Goal: Task Accomplishment & Management: Manage account settings

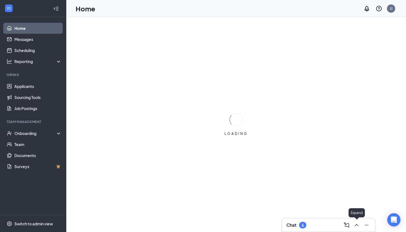
click at [357, 226] on icon "ChevronUp" at bounding box center [357, 225] width 7 height 7
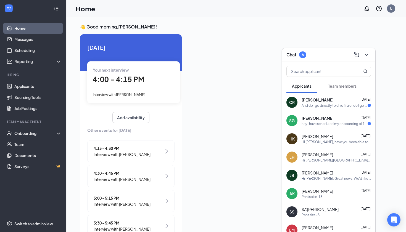
click at [342, 106] on div "And do I go directly to chic fil a or do I go to that room by the bathrooms" at bounding box center [335, 105] width 66 height 5
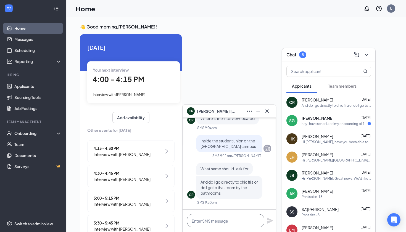
click at [219, 221] on textarea at bounding box center [225, 220] width 77 height 13
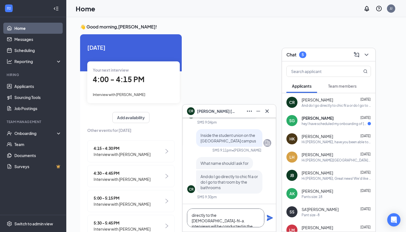
type textarea "directly to the [DEMOGRAPHIC_DATA]-fil-a. interviews will be conducted in the […"
click at [272, 219] on icon "Plane" at bounding box center [270, 218] width 7 height 7
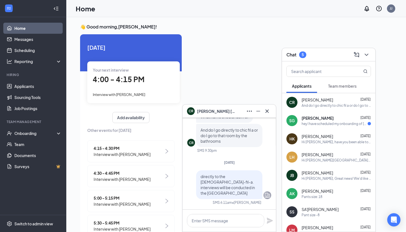
scroll to position [0, 0]
click at [267, 110] on icon "Cross" at bounding box center [267, 111] width 7 height 7
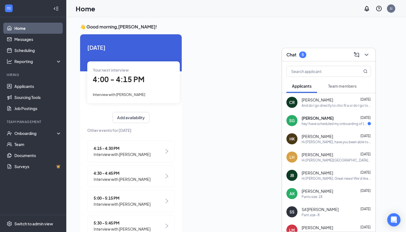
click at [351, 87] on span "Team members" at bounding box center [342, 85] width 28 height 5
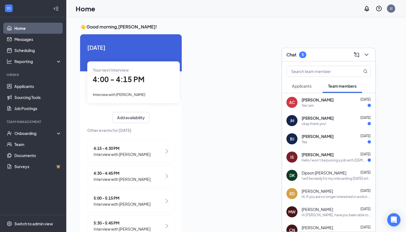
scroll to position [3, 0]
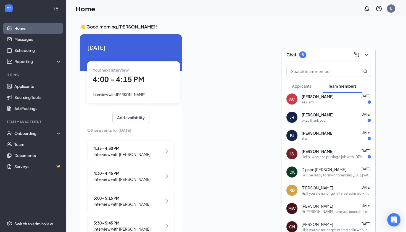
click at [324, 137] on div "Yea" at bounding box center [336, 138] width 69 height 5
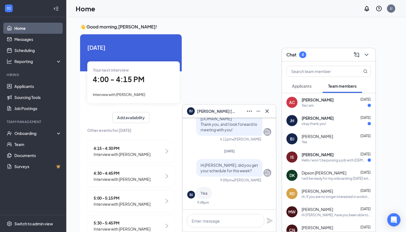
scroll to position [0, 0]
click at [328, 121] on div "Jordyn Helm Aug 26 okay thank you!" at bounding box center [336, 120] width 69 height 11
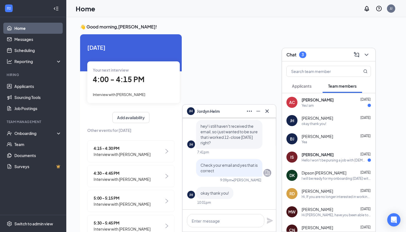
click at [315, 105] on div "Yes I am" at bounding box center [336, 105] width 69 height 5
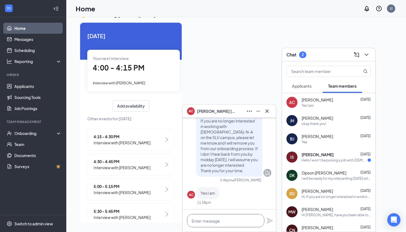
click at [216, 216] on textarea at bounding box center [225, 220] width 77 height 13
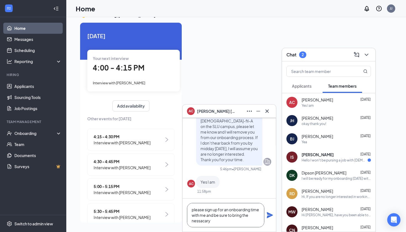
click at [203, 223] on textarea "please sign up for an onboarding time with me and be sure to bring the nessacary" at bounding box center [225, 215] width 77 height 24
click at [202, 222] on textarea "please sign up for an onboarding time with me and be sure to bring the nessacary" at bounding box center [225, 215] width 77 height 24
type textarea "please sign up for an onboarding time with me and be sure to bring I-9 documents"
click at [270, 215] on icon "Plane" at bounding box center [270, 215] width 6 height 6
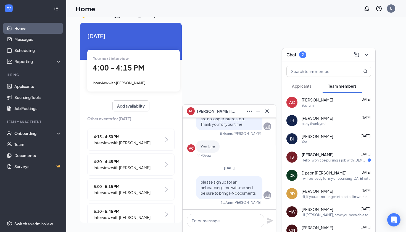
scroll to position [0, 0]
click at [227, 218] on textarea at bounding box center [225, 220] width 77 height 13
paste textarea "[URL][DOMAIN_NAME][PERSON_NAME]"
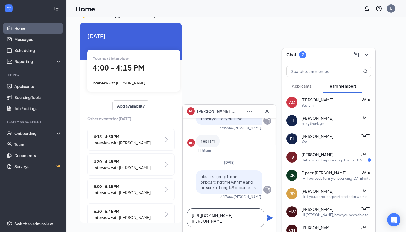
scroll to position [0, 0]
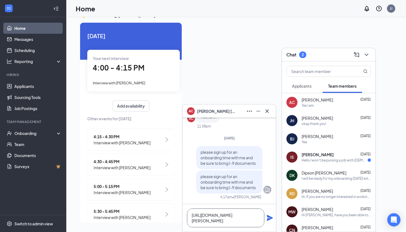
type textarea "[URL][DOMAIN_NAME][PERSON_NAME]"
click at [269, 219] on icon "Plane" at bounding box center [270, 218] width 6 height 6
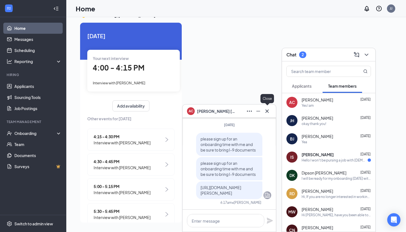
click at [271, 109] on button at bounding box center [267, 111] width 9 height 9
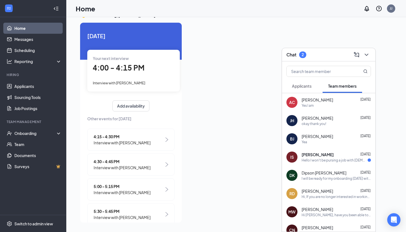
click at [323, 162] on div "Hello I won't be pursing a job with [DEMOGRAPHIC_DATA]-fil-A at this time becau…" at bounding box center [335, 160] width 66 height 5
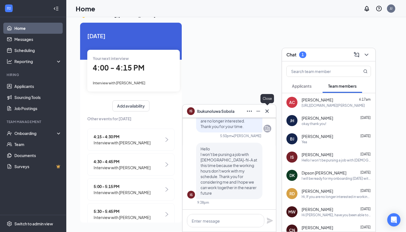
click at [268, 111] on icon "Cross" at bounding box center [267, 110] width 3 height 3
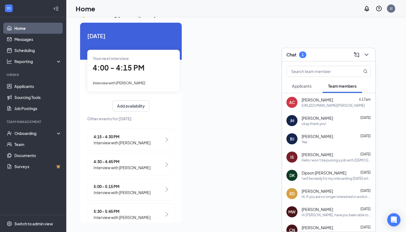
scroll to position [0, 0]
click at [312, 87] on span "Applicants" at bounding box center [302, 85] width 20 height 5
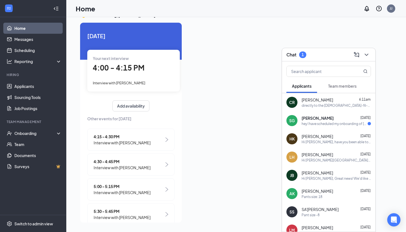
scroll to position [4, 0]
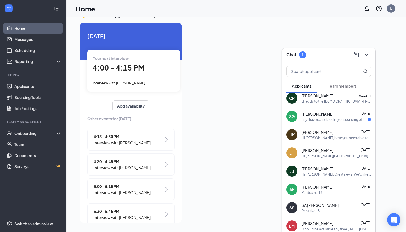
click at [326, 120] on div "hey I have scheduled my onboarding of [DATE].I am looking forward to working wi…" at bounding box center [335, 119] width 66 height 5
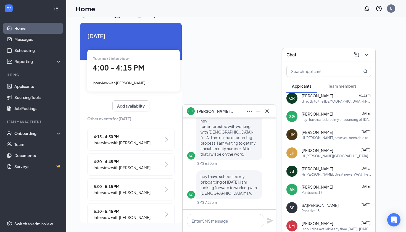
scroll to position [0, 0]
click at [27, 50] on link "Scheduling" at bounding box center [37, 50] width 47 height 11
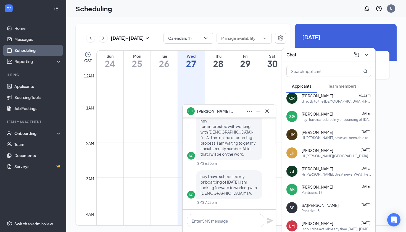
scroll to position [272, 0]
click at [269, 111] on icon "Cross" at bounding box center [267, 111] width 7 height 7
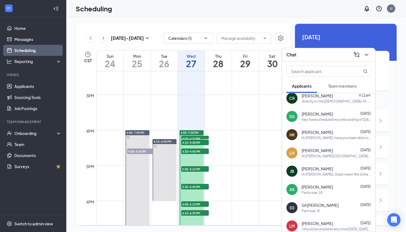
scroll to position [523, 0]
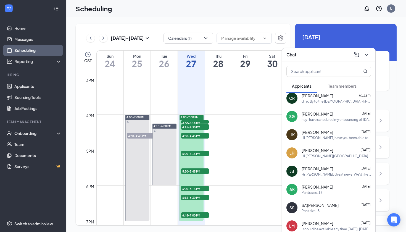
click at [200, 121] on span "4:00-4:15 PM" at bounding box center [195, 123] width 28 height 6
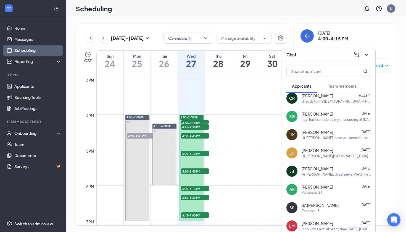
click at [200, 122] on span "4:00-4:15 PM" at bounding box center [195, 123] width 28 height 6
click at [370, 54] on button at bounding box center [366, 54] width 9 height 9
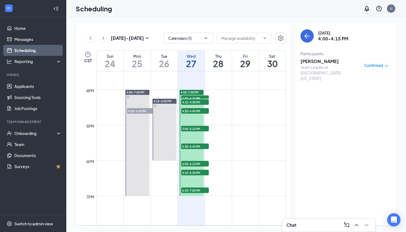
scroll to position [569, 0]
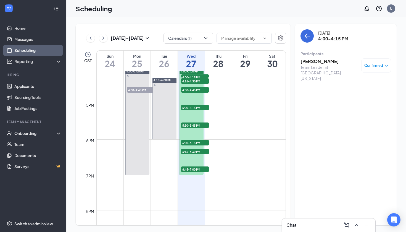
click at [103, 37] on icon "ChevronRight" at bounding box center [104, 38] width 6 height 7
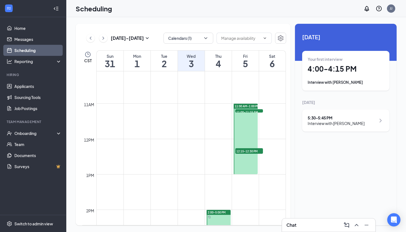
scroll to position [355, 0]
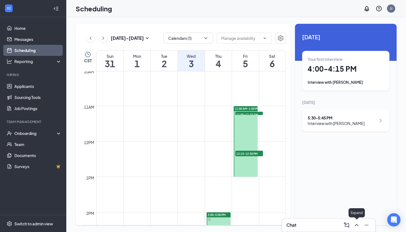
click at [355, 225] on icon "ChevronUp" at bounding box center [357, 225] width 7 height 7
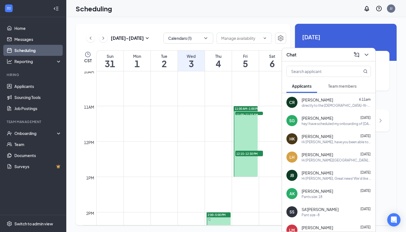
scroll to position [0, 0]
click at [345, 90] on button "Team members" at bounding box center [343, 86] width 40 height 14
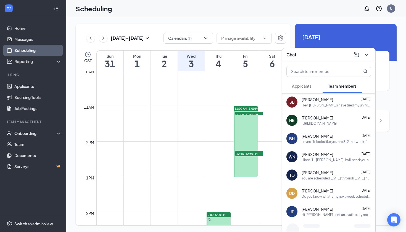
scroll to position [247, 0]
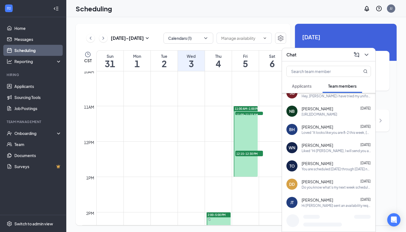
click at [306, 86] on span "Applicants" at bounding box center [302, 85] width 20 height 5
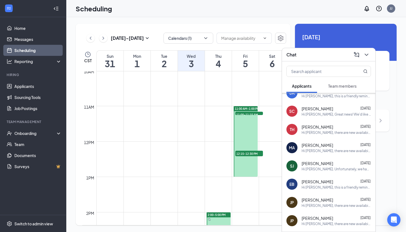
click at [319, 65] on div at bounding box center [328, 70] width 93 height 18
click at [318, 69] on input "text" at bounding box center [320, 71] width 66 height 11
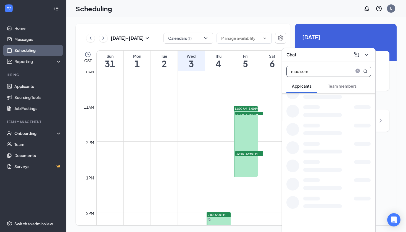
scroll to position [0, 0]
type input "madiso"
click at [317, 105] on div "Hi Madison Evans, this is a friendly reminder. Please select an interview time …" at bounding box center [336, 105] width 69 height 5
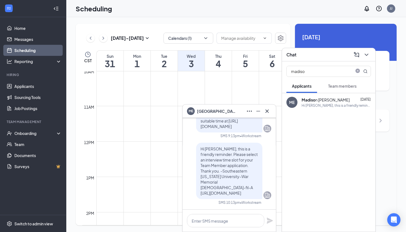
click at [219, 112] on span "Madison Evans" at bounding box center [216, 111] width 39 height 6
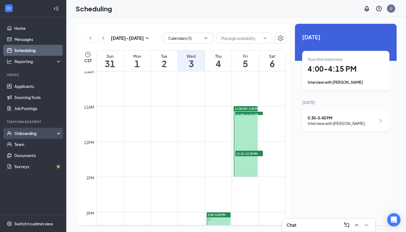
click at [36, 132] on div "Onboarding" at bounding box center [35, 133] width 43 height 6
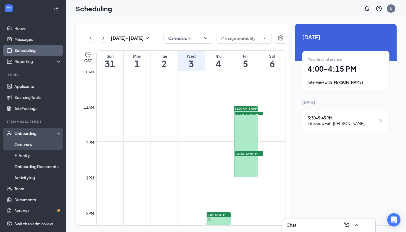
click at [30, 149] on link "Overview" at bounding box center [37, 144] width 47 height 11
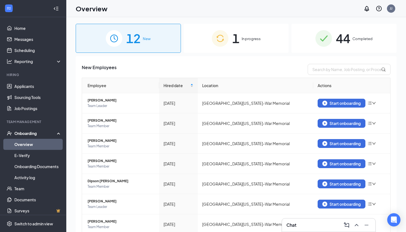
click at [237, 40] on span "1" at bounding box center [236, 38] width 7 height 19
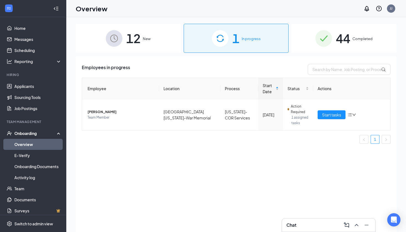
click at [122, 35] on div "12 New" at bounding box center [128, 38] width 105 height 29
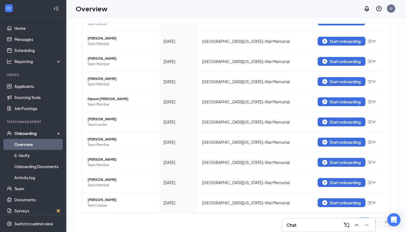
scroll to position [82, 0]
click at [370, 226] on button at bounding box center [366, 225] width 9 height 9
click at [374, 222] on link "2" at bounding box center [375, 222] width 8 height 8
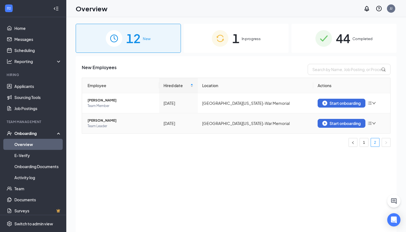
click at [375, 121] on icon "down" at bounding box center [374, 123] width 4 height 4
click at [333, 133] on div "Remove from onboarding" at bounding box center [344, 135] width 60 height 6
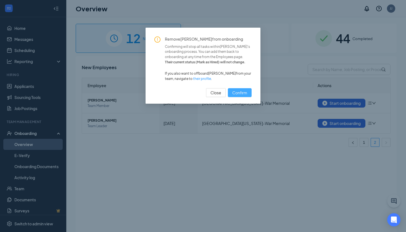
click at [248, 93] on button "Confirm" at bounding box center [240, 92] width 24 height 9
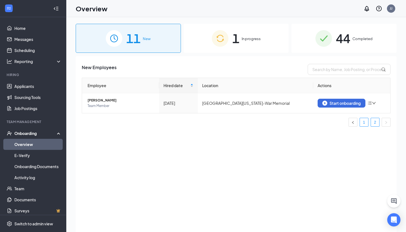
click at [366, 126] on link "1" at bounding box center [364, 122] width 8 height 8
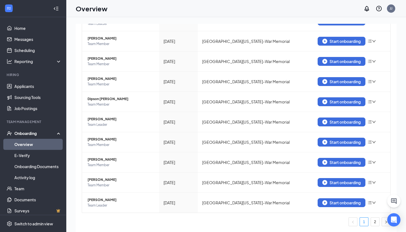
scroll to position [82, 0]
click at [398, 203] on button at bounding box center [394, 200] width 13 height 13
click at [354, 226] on icon "ChevronUp" at bounding box center [357, 225] width 7 height 7
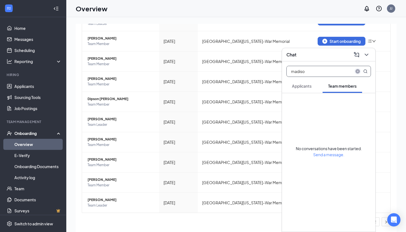
click at [359, 72] on icon "close-circle" at bounding box center [358, 71] width 4 height 4
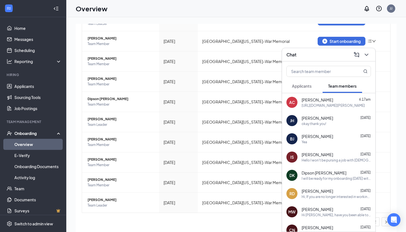
click at [303, 85] on span "Applicants" at bounding box center [302, 85] width 20 height 5
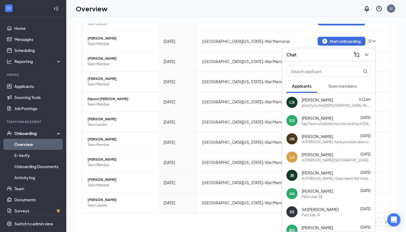
scroll to position [0, 0]
click at [372, 54] on div "Chat" at bounding box center [328, 54] width 93 height 13
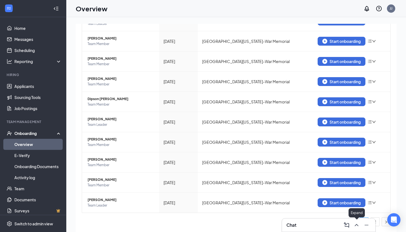
click at [357, 226] on icon "ChevronUp" at bounding box center [357, 225] width 7 height 7
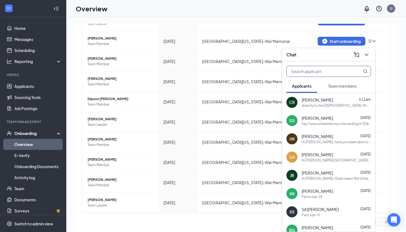
click at [332, 73] on input "text" at bounding box center [320, 71] width 66 height 11
click at [338, 85] on span "Team members" at bounding box center [342, 85] width 28 height 5
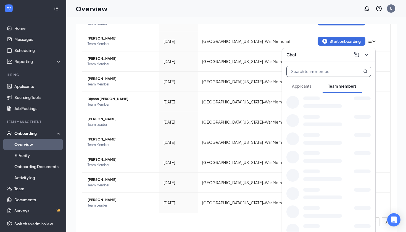
click at [334, 75] on input "text" at bounding box center [320, 71] width 66 height 11
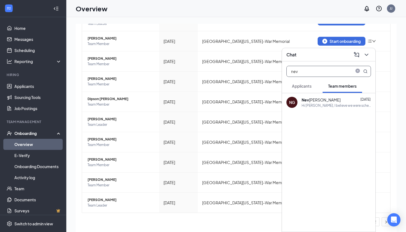
type input "nev"
click at [334, 101] on div "Nev aeh George Aug 21" at bounding box center [336, 100] width 69 height 6
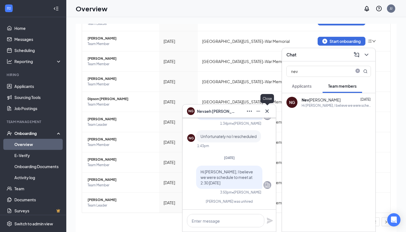
click at [268, 111] on icon "Cross" at bounding box center [267, 111] width 7 height 7
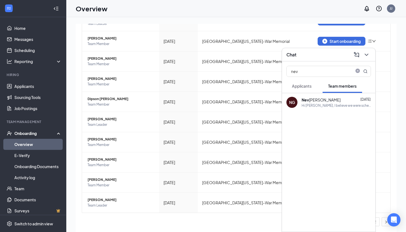
click at [27, 143] on link "Overview" at bounding box center [37, 144] width 47 height 11
click at [368, 56] on icon "ChevronDown" at bounding box center [367, 54] width 7 height 7
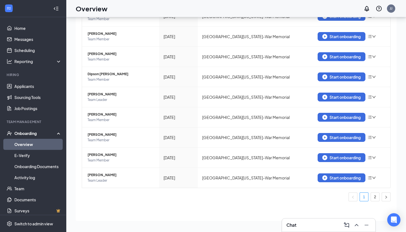
scroll to position [25, 0]
click at [376, 198] on link "2" at bounding box center [375, 197] width 8 height 8
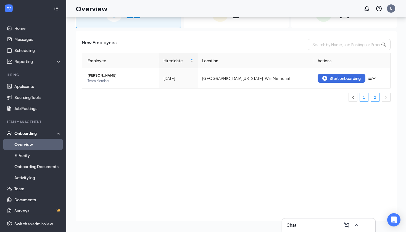
click at [362, 96] on link "1" at bounding box center [364, 97] width 8 height 8
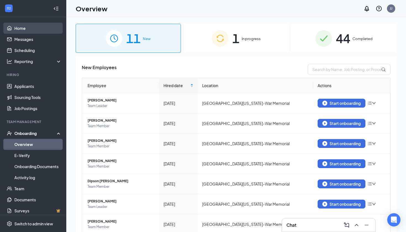
click at [38, 28] on link "Home" at bounding box center [37, 28] width 47 height 11
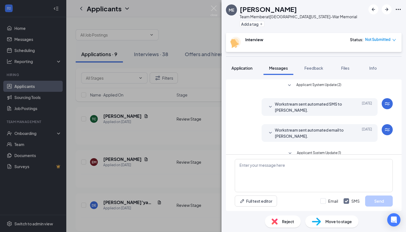
click at [244, 69] on span "Application" at bounding box center [242, 68] width 21 height 5
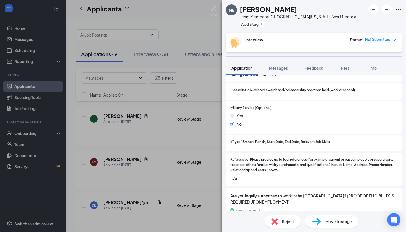
scroll to position [669, 0]
click at [316, 224] on img at bounding box center [316, 222] width 9 height 8
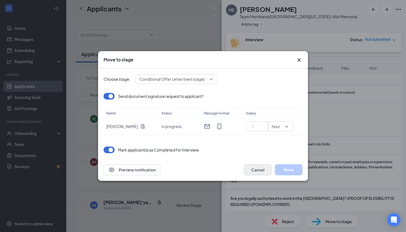
click at [257, 171] on button "Cancel" at bounding box center [258, 169] width 28 height 11
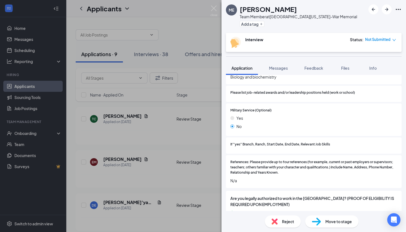
click at [391, 41] on div "Not Submitted" at bounding box center [380, 40] width 31 height 6
click at [374, 57] on span "Assign Time" at bounding box center [371, 56] width 21 height 6
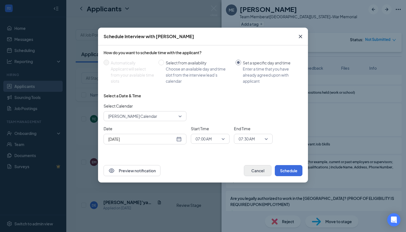
click at [258, 168] on button "Cancel" at bounding box center [258, 170] width 28 height 11
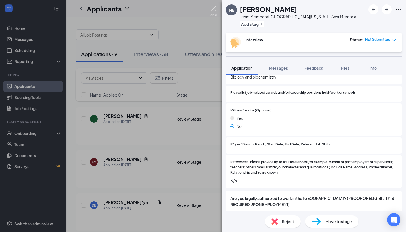
click at [213, 11] on img at bounding box center [214, 11] width 7 height 11
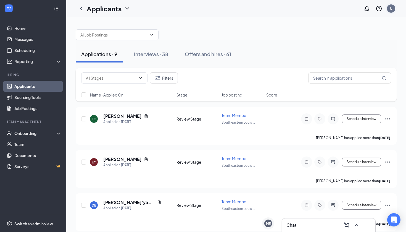
click at [393, 9] on div "JJ" at bounding box center [391, 8] width 8 height 8
click at [44, 49] on link "Scheduling" at bounding box center [37, 50] width 47 height 11
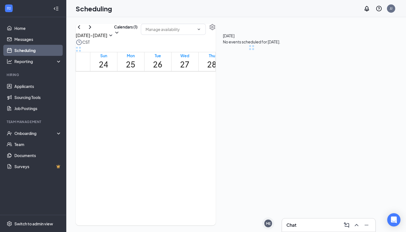
scroll to position [272, 0]
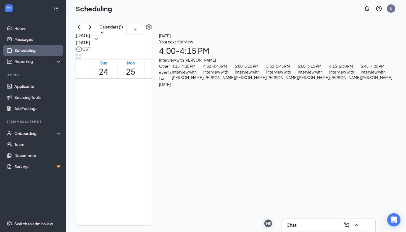
click at [152, 30] on icon "Settings" at bounding box center [149, 27] width 6 height 6
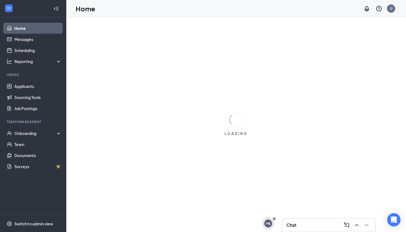
click at [271, 222] on div "ME" at bounding box center [269, 224] width 8 height 8
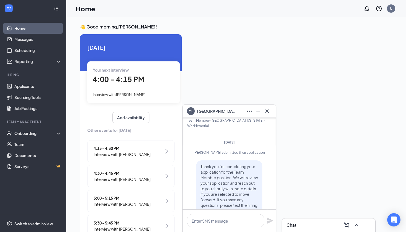
scroll to position [-94, 0]
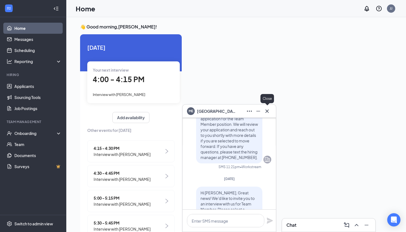
click at [268, 111] on icon "Cross" at bounding box center [267, 110] width 3 height 3
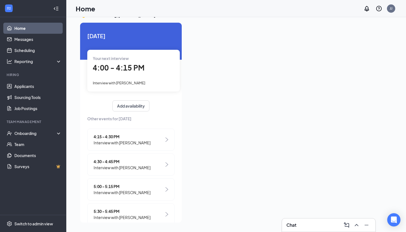
scroll to position [12, 0]
click at [359, 226] on icon "ChevronUp" at bounding box center [357, 225] width 7 height 7
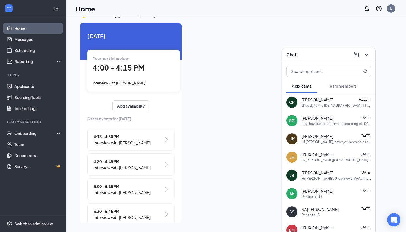
scroll to position [0, 0]
click at [356, 92] on button "Team members" at bounding box center [343, 86] width 40 height 14
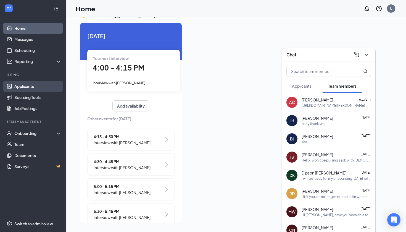
click at [30, 87] on link "Applicants" at bounding box center [37, 86] width 47 height 11
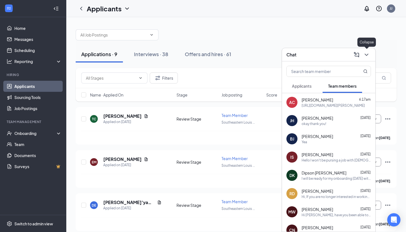
click at [367, 57] on icon "ChevronDown" at bounding box center [367, 54] width 7 height 7
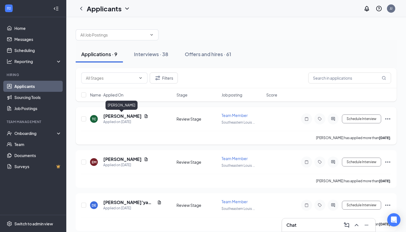
click at [128, 116] on h5 "Taylor Cyprian" at bounding box center [122, 116] width 38 height 6
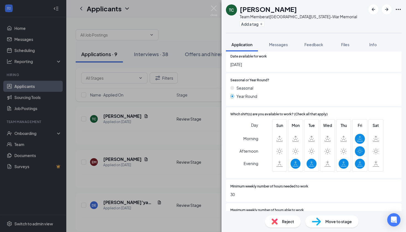
scroll to position [288, 0]
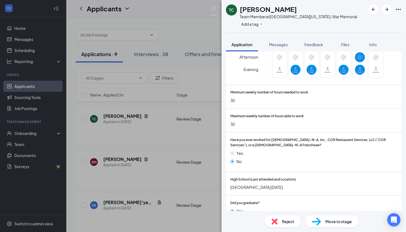
click at [280, 223] on div "Reject" at bounding box center [283, 221] width 36 height 12
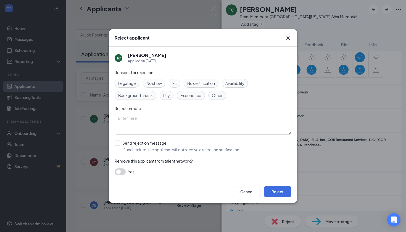
click at [239, 84] on span "Availability" at bounding box center [235, 83] width 19 height 6
click at [281, 186] on div "Cancel Reject" at bounding box center [203, 192] width 188 height 22
click at [281, 190] on button "Reject" at bounding box center [278, 191] width 28 height 11
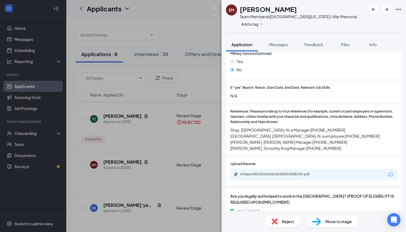
scroll to position [803, 0]
click at [273, 172] on div "67eaec54b531fe266bd33d29c03db53f.pdf" at bounding box center [279, 174] width 77 height 4
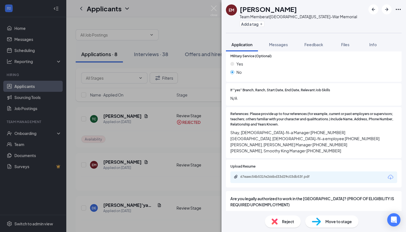
click at [324, 221] on div "Move to stage" at bounding box center [331, 221] width 53 height 12
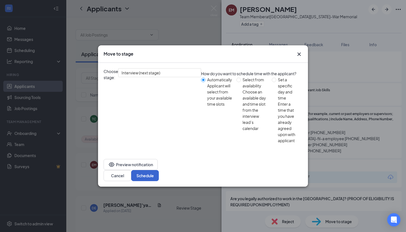
click at [159, 170] on button "Schedule" at bounding box center [145, 175] width 28 height 11
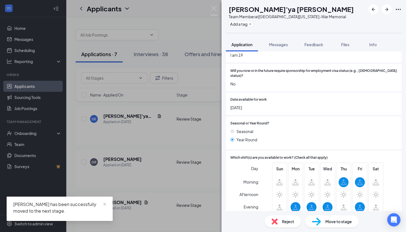
scroll to position [186, 0]
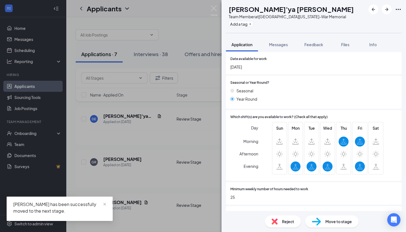
click at [281, 226] on div "Reject" at bounding box center [283, 221] width 36 height 12
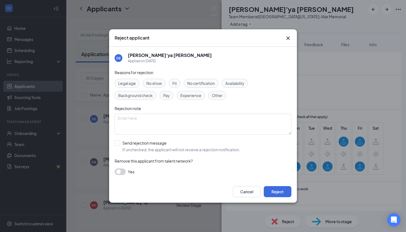
click at [240, 87] on div "Availability" at bounding box center [235, 83] width 26 height 9
click at [278, 192] on button "Reject" at bounding box center [278, 191] width 28 height 11
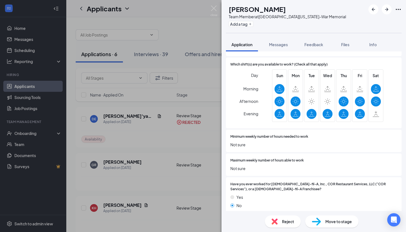
scroll to position [212, 0]
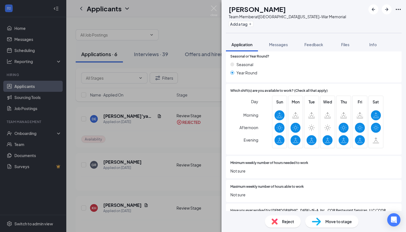
click at [281, 222] on div "Reject" at bounding box center [283, 221] width 36 height 12
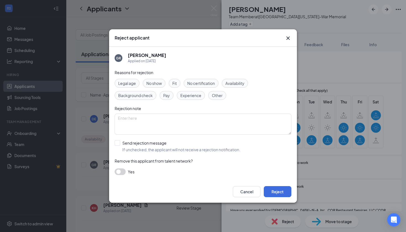
click at [240, 81] on span "Availability" at bounding box center [235, 83] width 19 height 6
click at [277, 191] on button "Reject" at bounding box center [278, 191] width 28 height 11
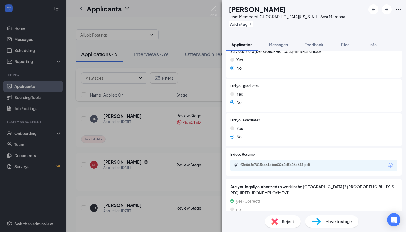
scroll to position [376, 0]
click at [295, 163] on div "93e0d5c7815aa41bbc60262d5a26c643.pdf" at bounding box center [279, 165] width 77 height 4
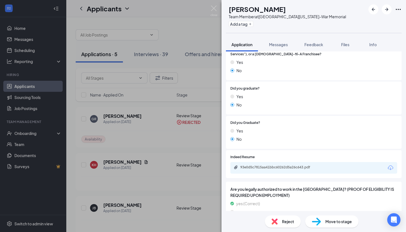
click at [318, 218] on img at bounding box center [316, 222] width 9 height 8
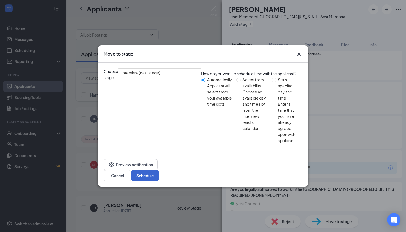
click at [159, 170] on button "Schedule" at bounding box center [145, 175] width 28 height 11
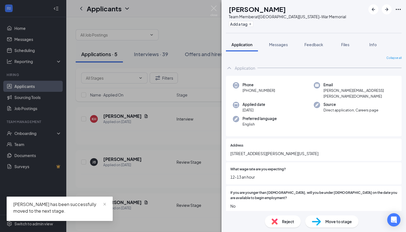
scroll to position [164, 0]
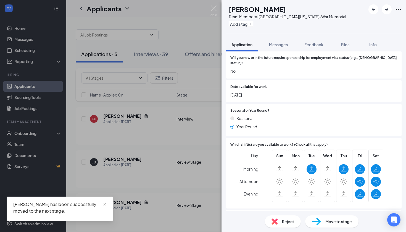
click at [279, 223] on div "Reject" at bounding box center [283, 221] width 36 height 12
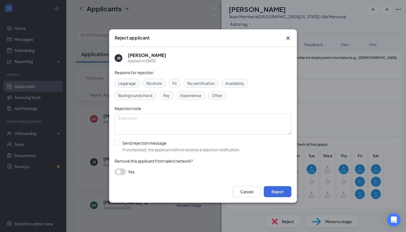
click at [239, 81] on span "Availability" at bounding box center [235, 83] width 19 height 6
click at [280, 191] on button "Reject" at bounding box center [278, 191] width 28 height 11
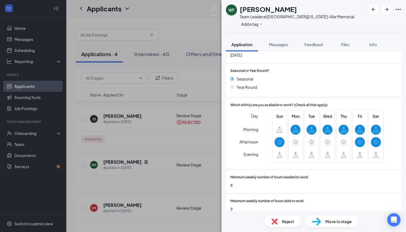
scroll to position [208, 0]
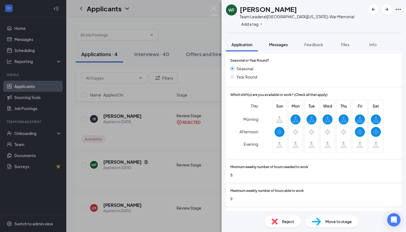
click at [278, 48] on button "Messages" at bounding box center [279, 45] width 30 height 14
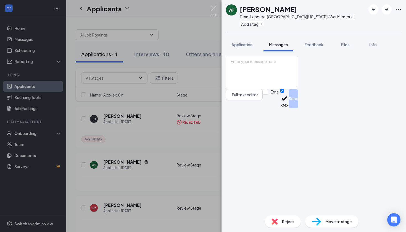
scroll to position [35, 0]
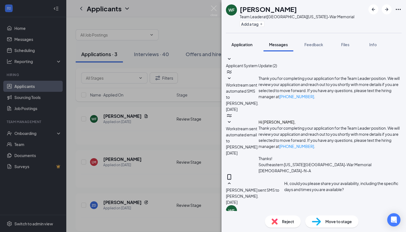
click at [252, 44] on span "Application" at bounding box center [242, 44] width 21 height 5
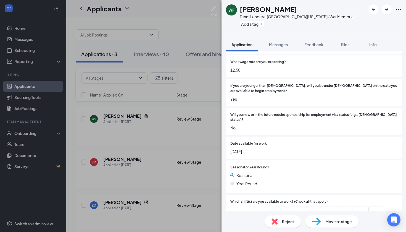
scroll to position [112, 0]
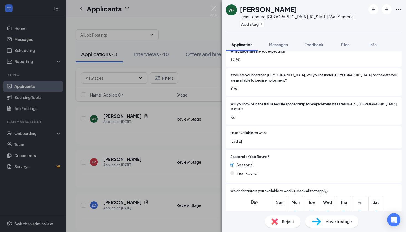
click at [282, 223] on span "Reject" at bounding box center [288, 221] width 12 height 6
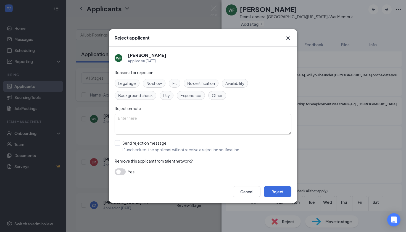
click at [241, 85] on span "Availability" at bounding box center [235, 83] width 19 height 6
click at [283, 193] on button "Reject" at bounding box center [278, 191] width 28 height 11
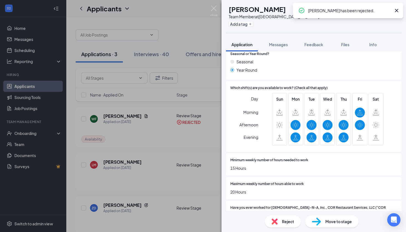
scroll to position [233, 0]
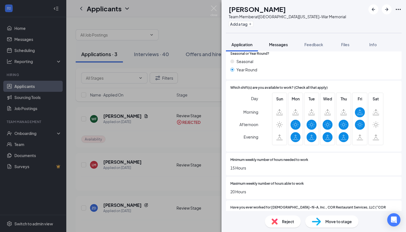
click at [279, 47] on div "Messages" at bounding box center [278, 45] width 19 height 6
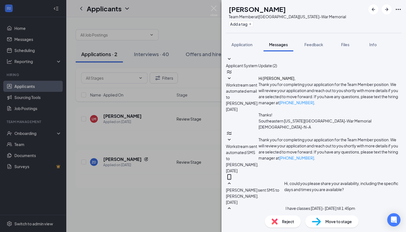
scroll to position [77, 0]
click at [245, 43] on span "Application" at bounding box center [242, 44] width 21 height 5
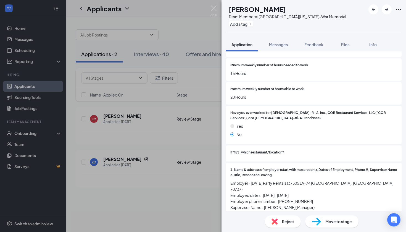
scroll to position [343, 0]
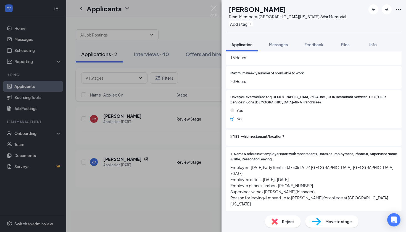
click at [278, 223] on div "Reject" at bounding box center [283, 221] width 36 height 12
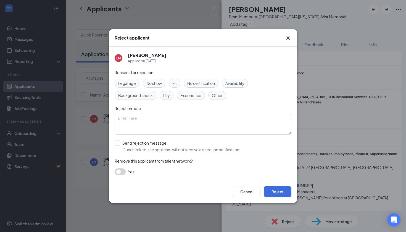
click at [236, 84] on span "Availability" at bounding box center [235, 83] width 19 height 6
click at [279, 188] on button "Reject" at bounding box center [278, 191] width 28 height 11
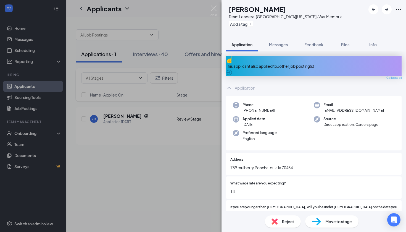
click at [278, 63] on div "This applicant also applied to 1 other job posting(s)" at bounding box center [314, 66] width 176 height 6
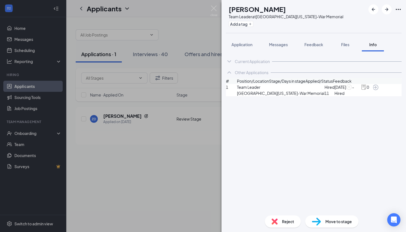
click at [379, 91] on icon "ArrowCircle" at bounding box center [376, 87] width 7 height 7
click at [243, 44] on span "Application" at bounding box center [242, 44] width 21 height 5
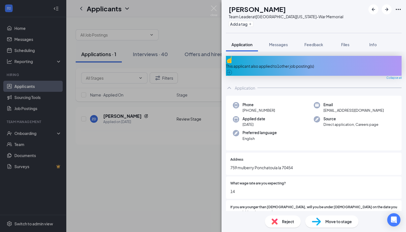
click at [286, 66] on div "This applicant also applied to 1 other job posting(s)" at bounding box center [314, 66] width 176 height 20
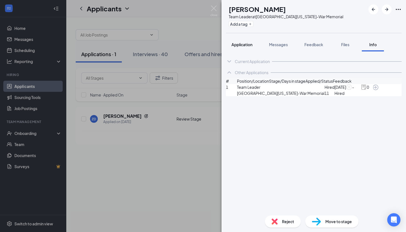
click at [250, 38] on button "Application" at bounding box center [242, 45] width 32 height 14
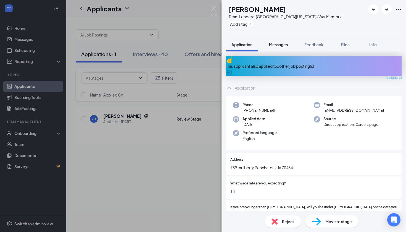
click at [285, 43] on span "Messages" at bounding box center [278, 44] width 19 height 5
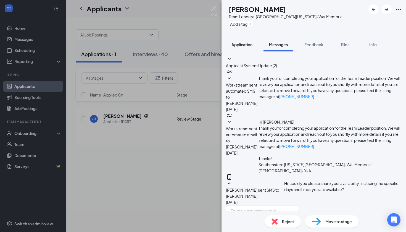
scroll to position [11, 0]
click at [248, 43] on span "Application" at bounding box center [242, 44] width 21 height 5
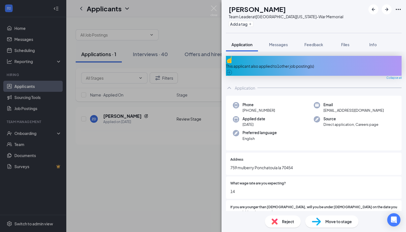
click at [288, 65] on div "This applicant also applied to 1 other job posting(s)" at bounding box center [314, 66] width 176 height 20
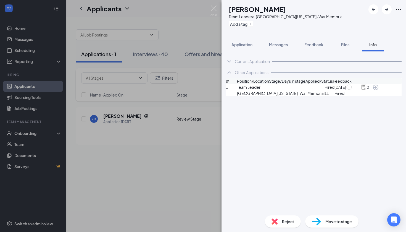
click at [379, 91] on icon "ArrowCircle" at bounding box center [376, 87] width 7 height 7
click at [217, 12] on img at bounding box center [214, 11] width 7 height 11
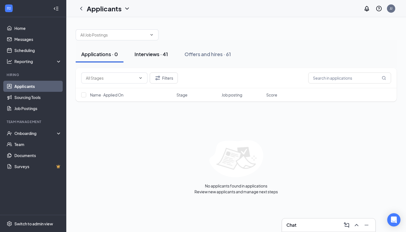
click at [159, 52] on div "Interviews · 41" at bounding box center [151, 54] width 33 height 7
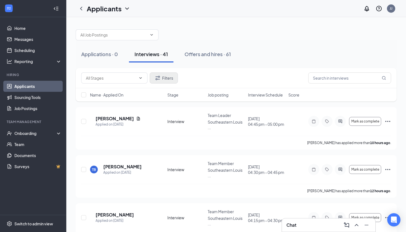
click at [174, 81] on button "Filters" at bounding box center [164, 77] width 28 height 11
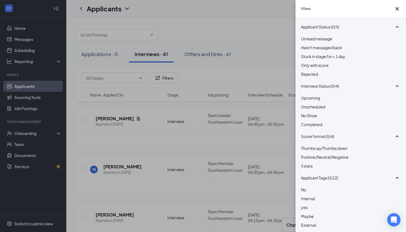
click at [305, 104] on div at bounding box center [351, 104] width 100 height 0
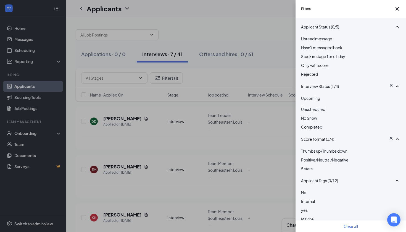
click at [307, 59] on div "Stuck in stage for > 1 day" at bounding box center [351, 56] width 100 height 6
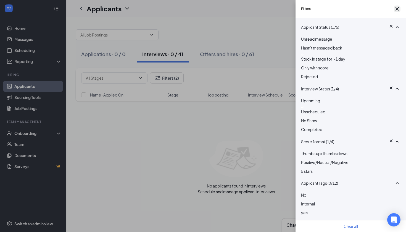
click at [396, 10] on icon "Cross" at bounding box center [397, 8] width 3 height 3
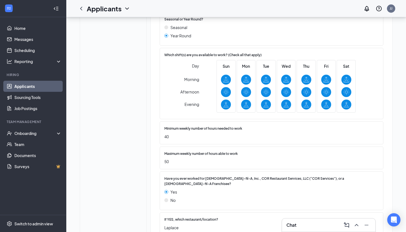
scroll to position [208, 0]
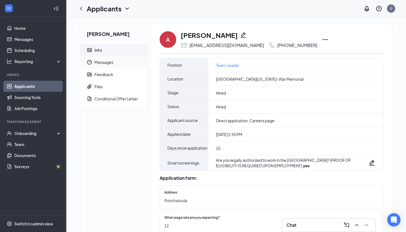
click at [115, 61] on span "Messages" at bounding box center [119, 62] width 48 height 12
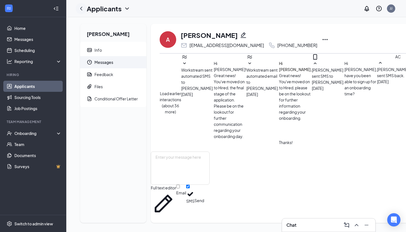
click at [82, 7] on icon "ChevronLeft" at bounding box center [81, 8] width 7 height 7
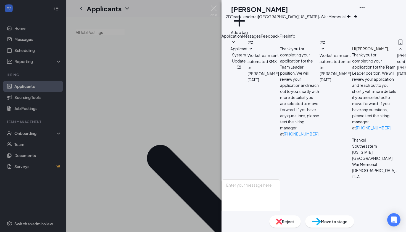
scroll to position [11, 0]
click at [214, 11] on img at bounding box center [214, 11] width 7 height 11
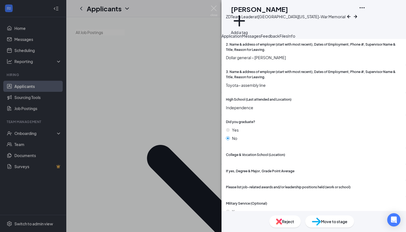
scroll to position [436, 0]
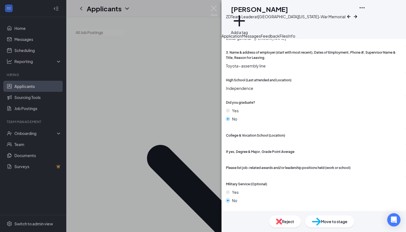
click at [322, 220] on div "Move to stage" at bounding box center [329, 221] width 49 height 12
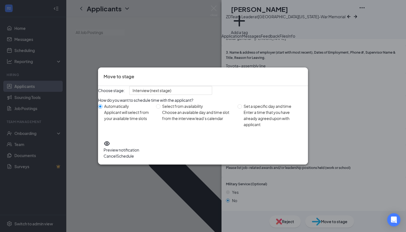
click at [134, 156] on button "Schedule" at bounding box center [125, 156] width 17 height 6
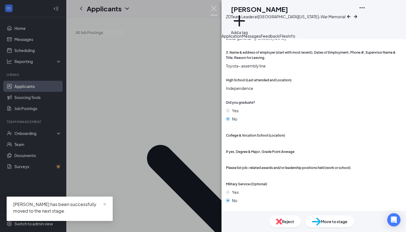
click at [213, 7] on img at bounding box center [214, 11] width 7 height 11
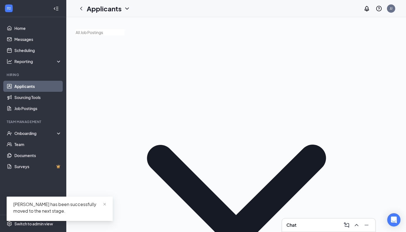
click at [31, 85] on link "Applicants" at bounding box center [37, 86] width 47 height 11
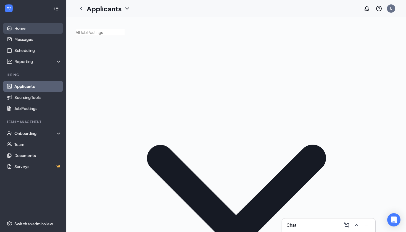
click at [24, 27] on link "Home" at bounding box center [37, 28] width 47 height 11
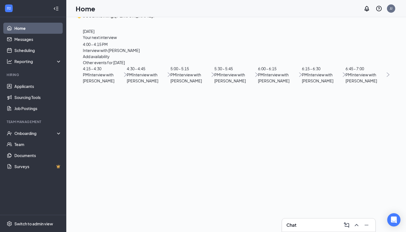
scroll to position [12, 0]
